Goal: Task Accomplishment & Management: Manage account settings

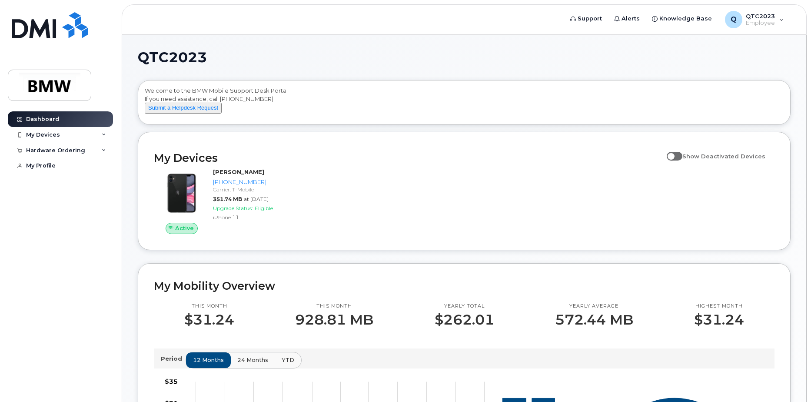
scroll to position [204, 0]
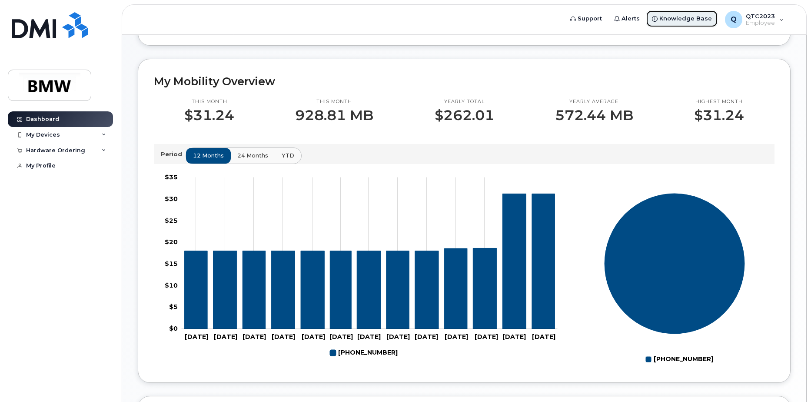
click at [697, 17] on span "Knowledge Base" at bounding box center [685, 18] width 53 height 9
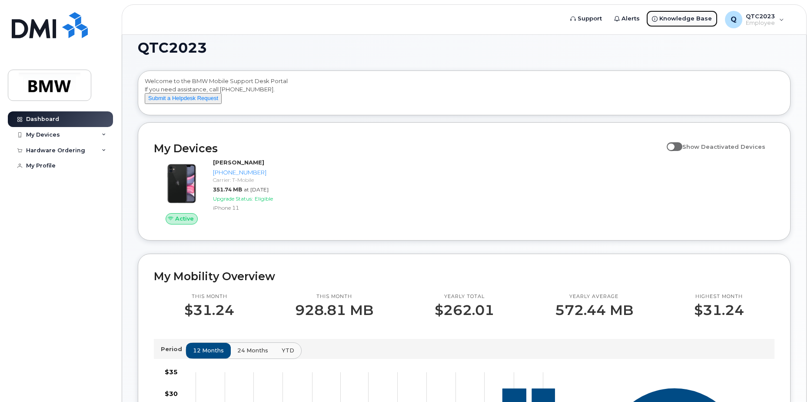
scroll to position [0, 0]
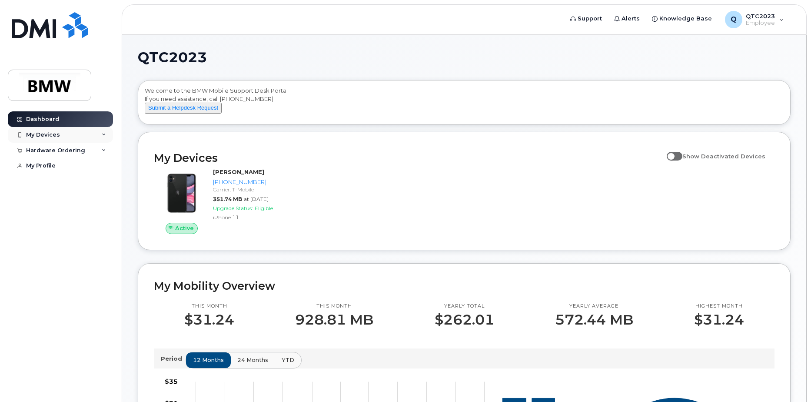
click at [55, 134] on div "My Devices" at bounding box center [43, 134] width 34 height 7
click at [60, 201] on div "Hardware Ordering" at bounding box center [55, 197] width 59 height 7
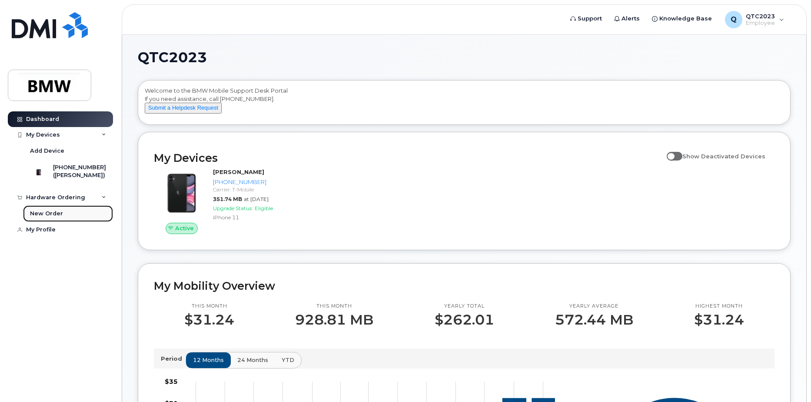
click at [58, 217] on div "New Order" at bounding box center [46, 213] width 33 height 8
click at [54, 217] on div "New Order" at bounding box center [46, 213] width 33 height 8
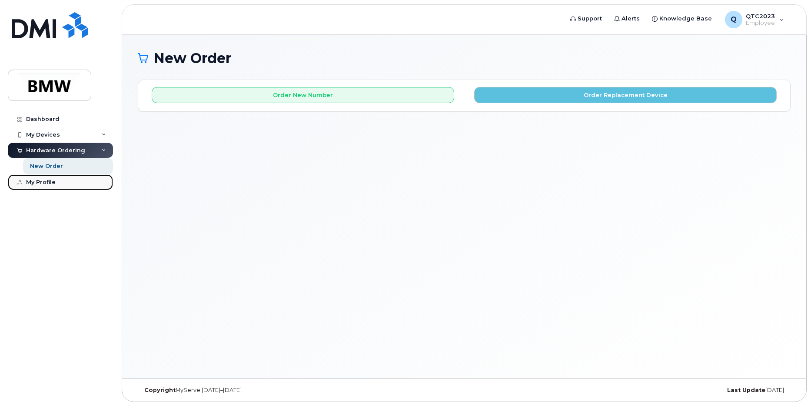
click at [28, 182] on div "My Profile" at bounding box center [41, 182] width 30 height 7
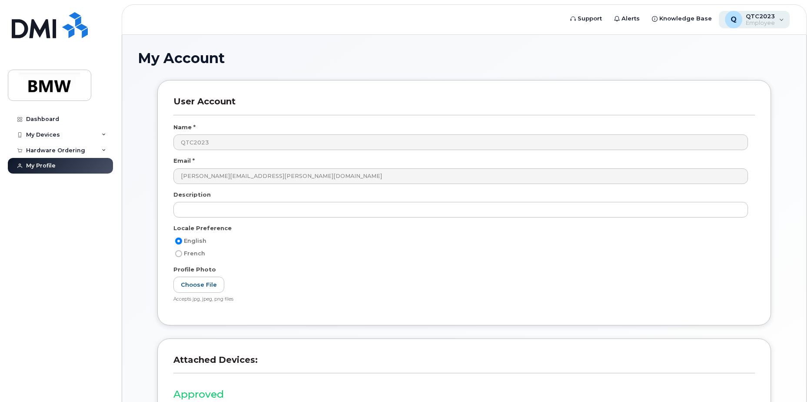
click at [778, 20] on div "Q QTC2023 Employee" at bounding box center [754, 19] width 71 height 17
click at [777, 20] on div "Q QTC2023 Employee" at bounding box center [754, 19] width 71 height 17
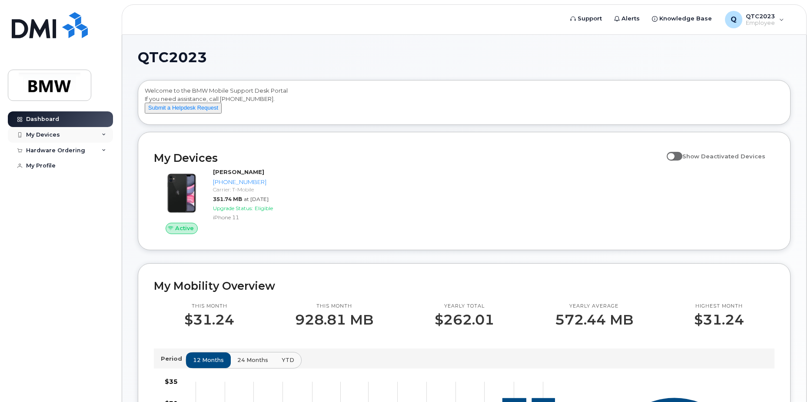
click at [81, 134] on div "My Devices" at bounding box center [60, 135] width 105 height 16
click at [36, 175] on img at bounding box center [38, 172] width 9 height 9
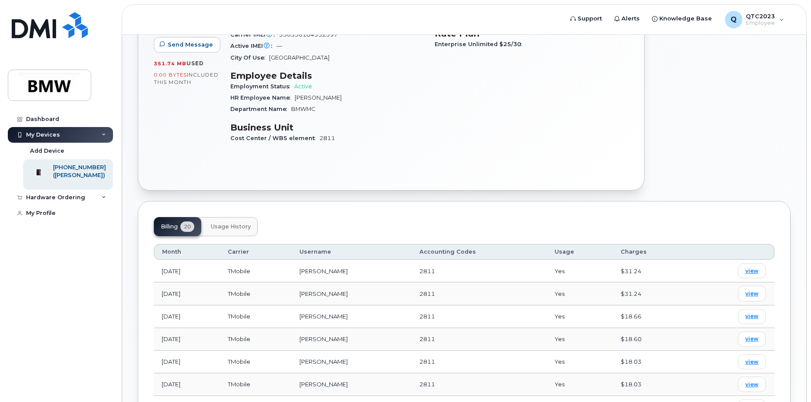
scroll to position [174, 0]
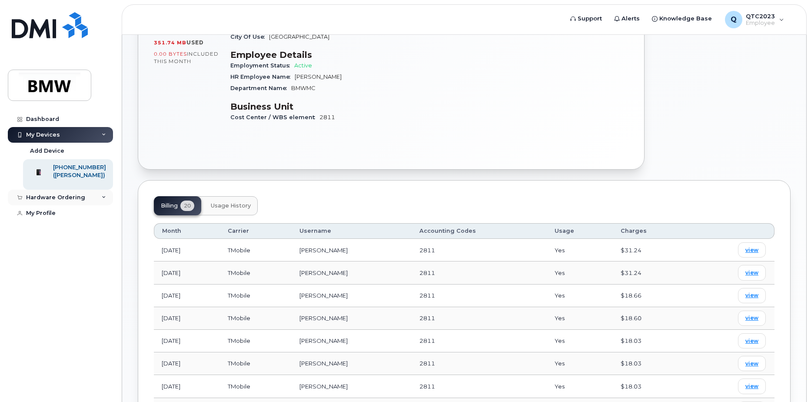
click at [105, 199] on icon at bounding box center [104, 197] width 4 height 4
click at [106, 199] on icon at bounding box center [104, 197] width 4 height 4
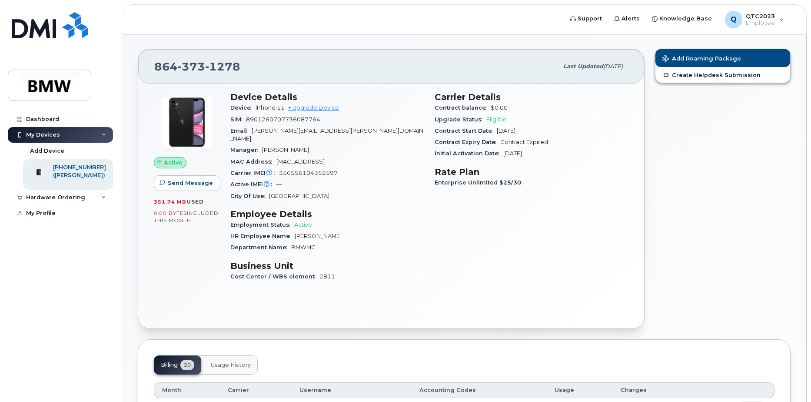
scroll to position [0, 0]
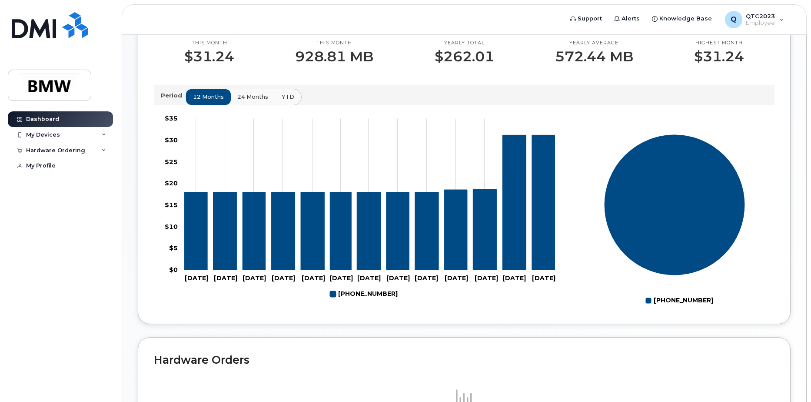
scroll to position [304, 0]
